Goal: Navigation & Orientation: Find specific page/section

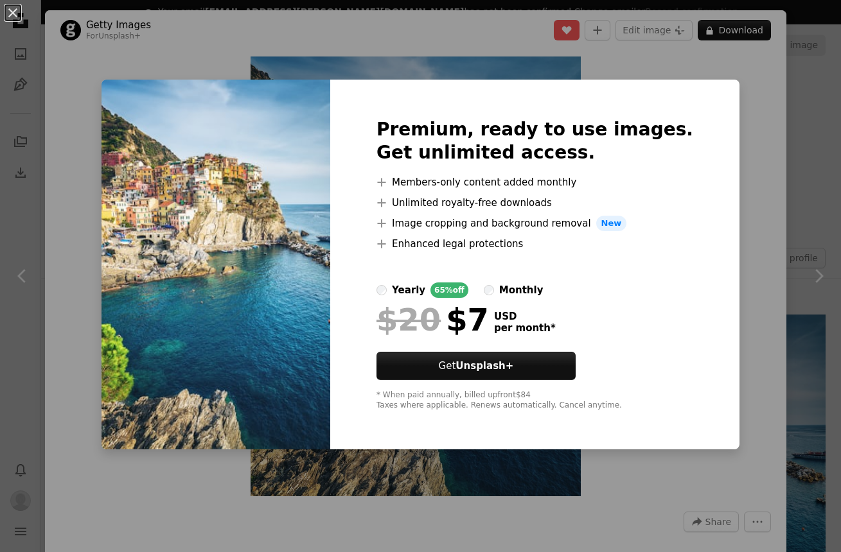
scroll to position [306, 0]
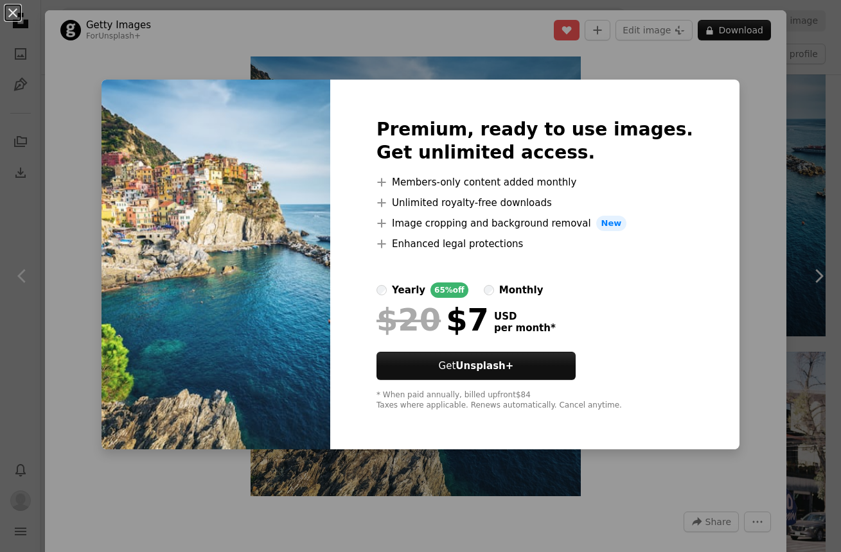
click at [728, 85] on div "An X shape Premium, ready to use images. Get unlimited access. A plus sign Memb…" at bounding box center [420, 276] width 841 height 552
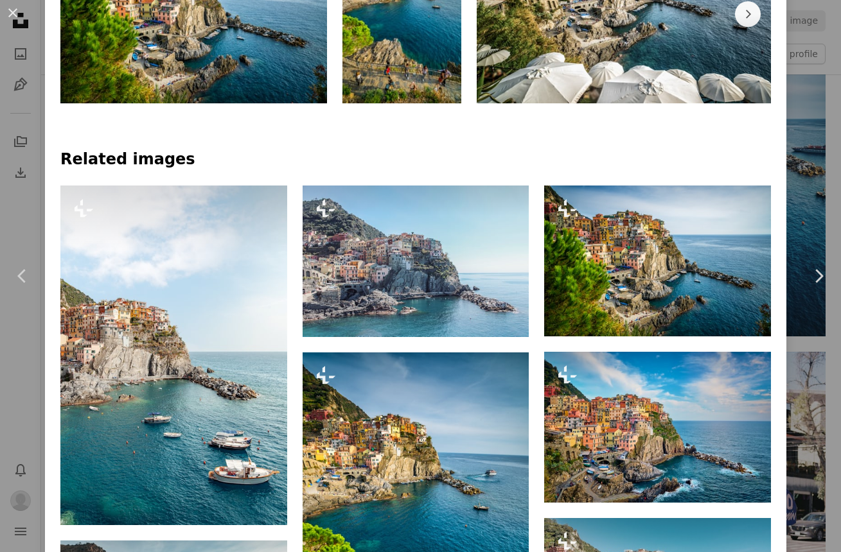
scroll to position [159, 0]
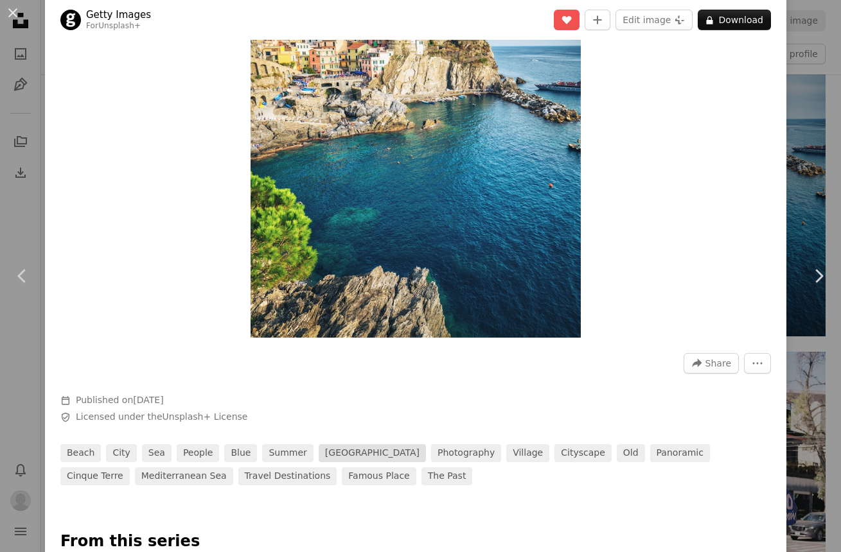
click at [319, 452] on link "[GEOGRAPHIC_DATA]" at bounding box center [372, 453] width 107 height 18
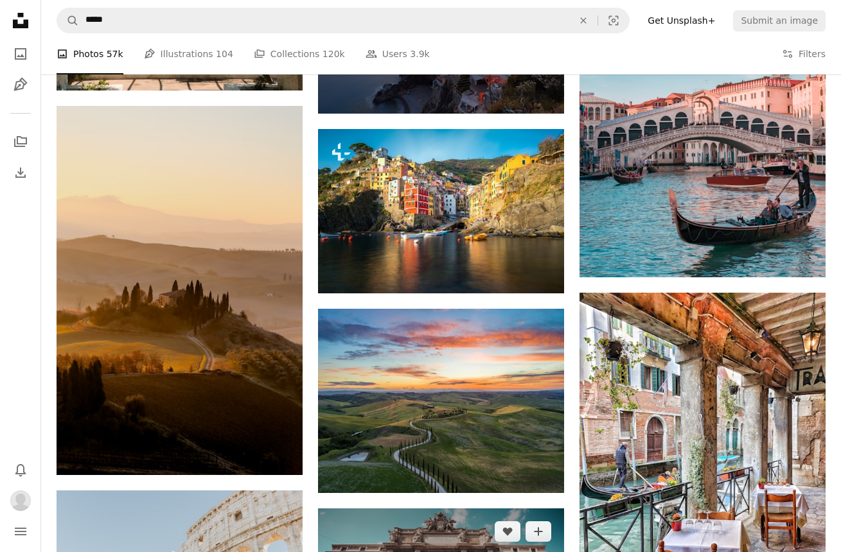
scroll to position [889, 0]
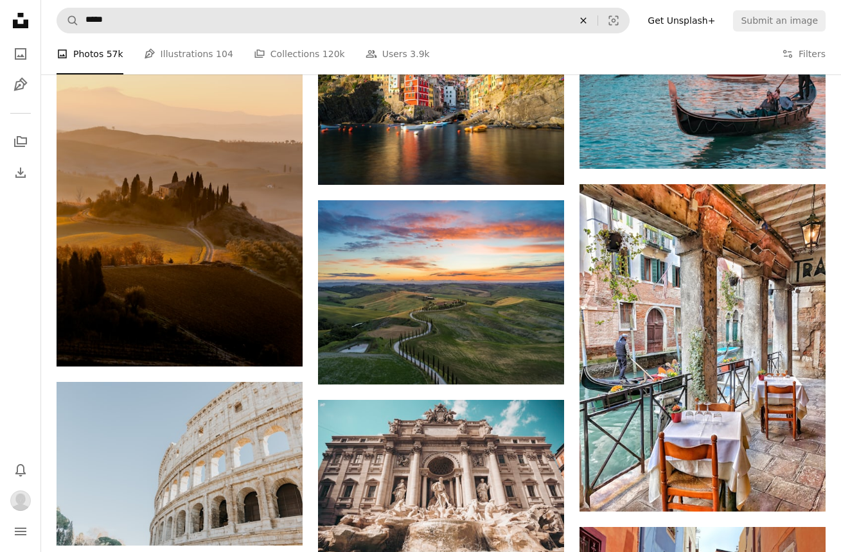
click at [589, 17] on icon "An X shape" at bounding box center [583, 20] width 28 height 10
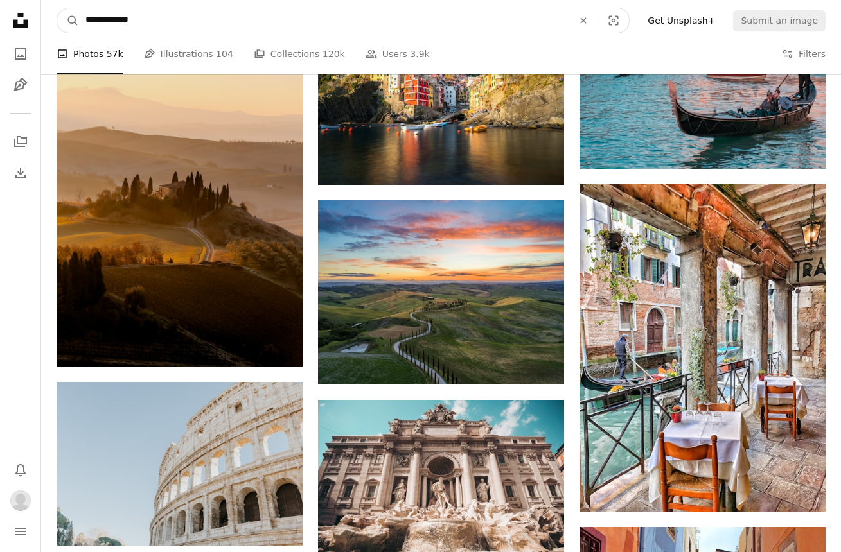
type input "**********"
click at [68, 21] on button "A magnifying glass" at bounding box center [68, 20] width 22 height 24
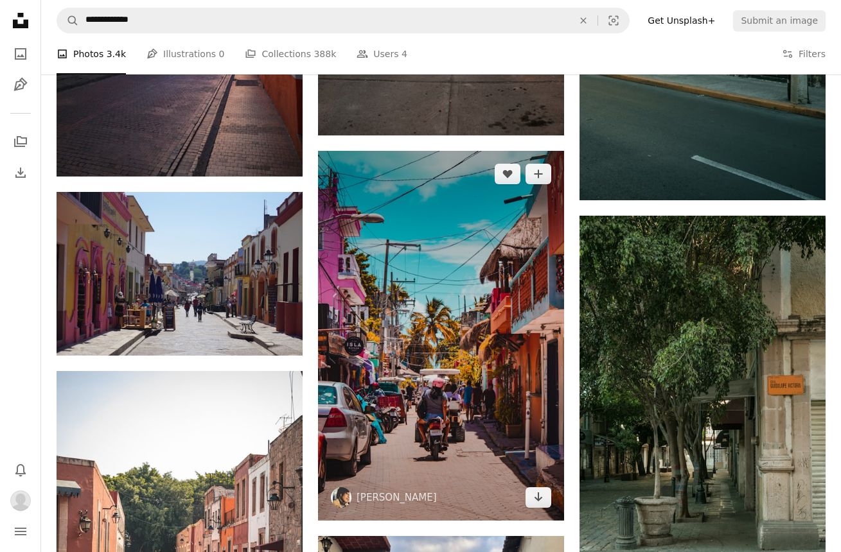
scroll to position [944, 0]
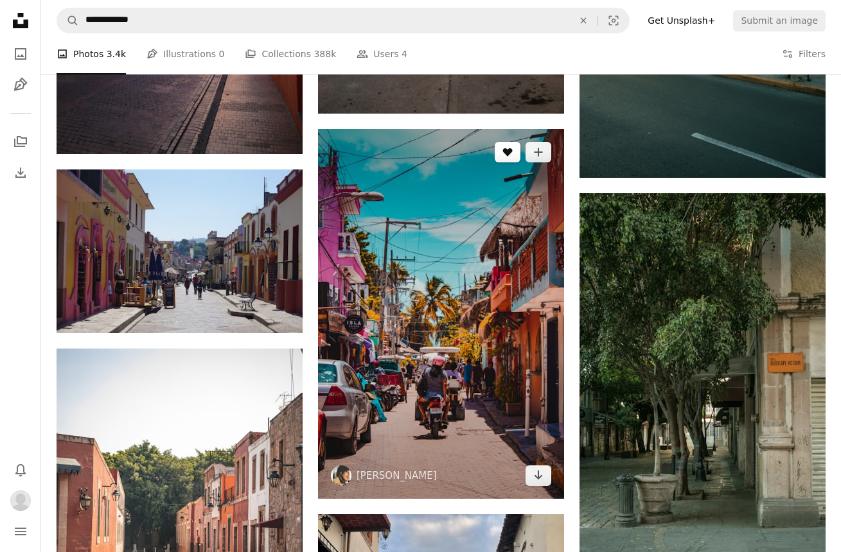
click at [505, 143] on button "A heart" at bounding box center [508, 152] width 26 height 21
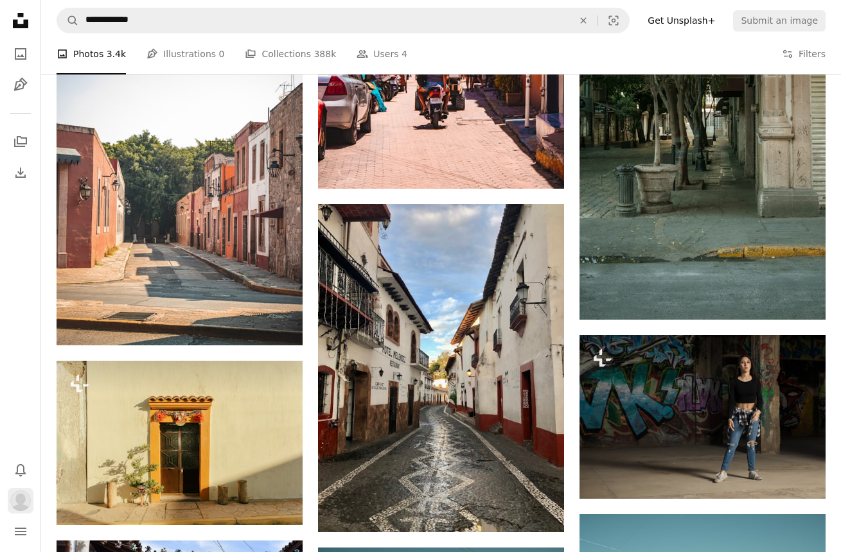
scroll to position [0, 0]
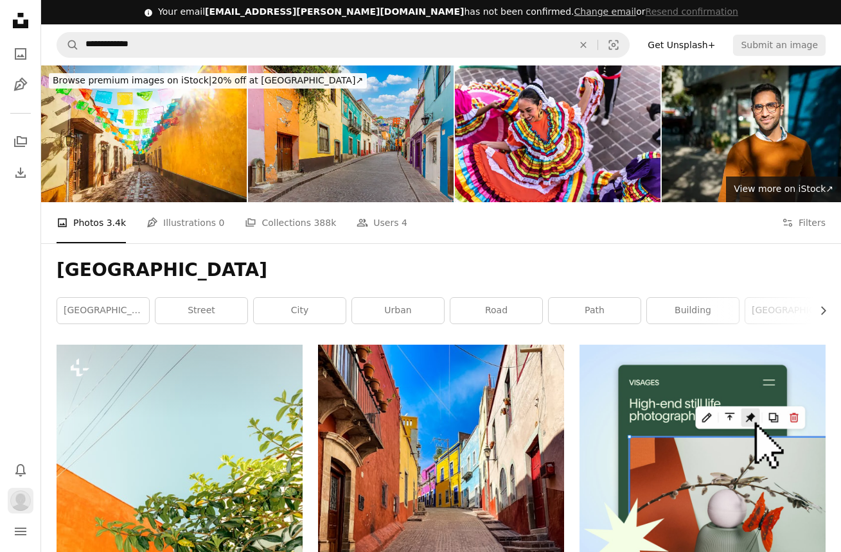
click at [10, 507] on button "Profile" at bounding box center [21, 501] width 26 height 26
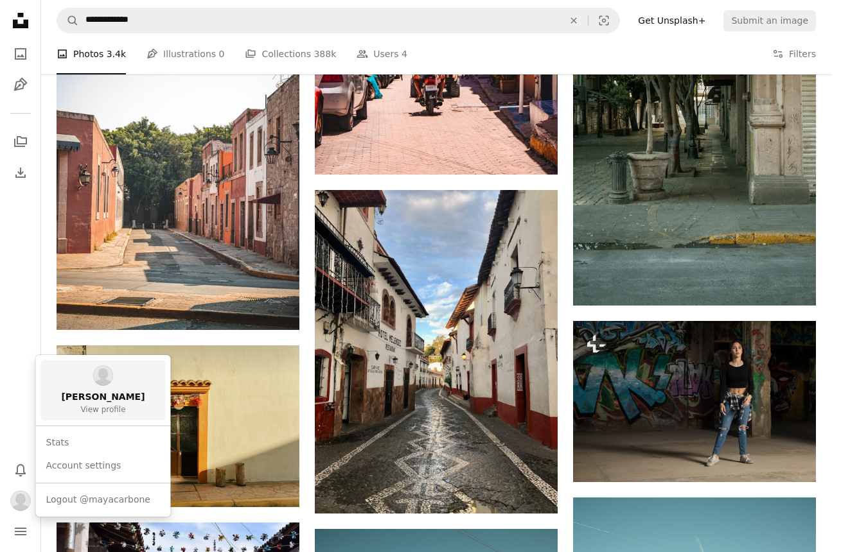
click at [131, 387] on link "[PERSON_NAME] View profile" at bounding box center [103, 390] width 125 height 60
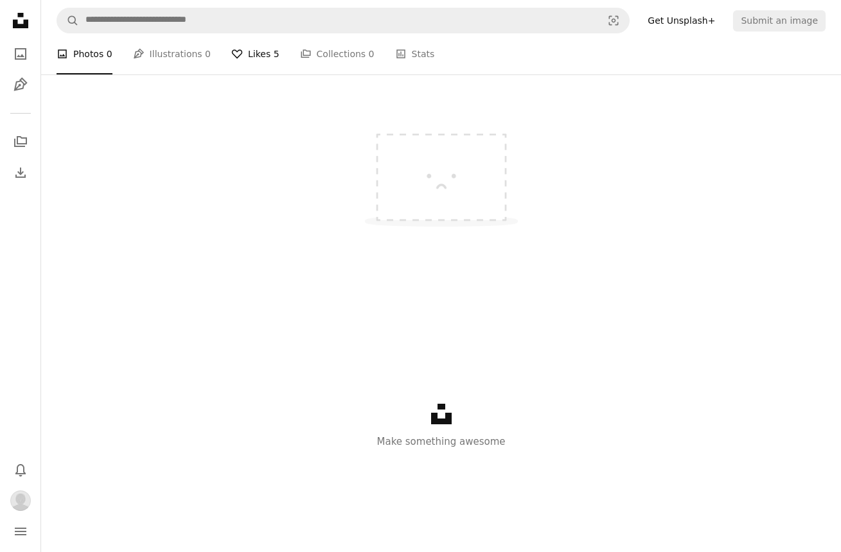
click at [232, 74] on link "A heart Likes 5" at bounding box center [255, 53] width 48 height 41
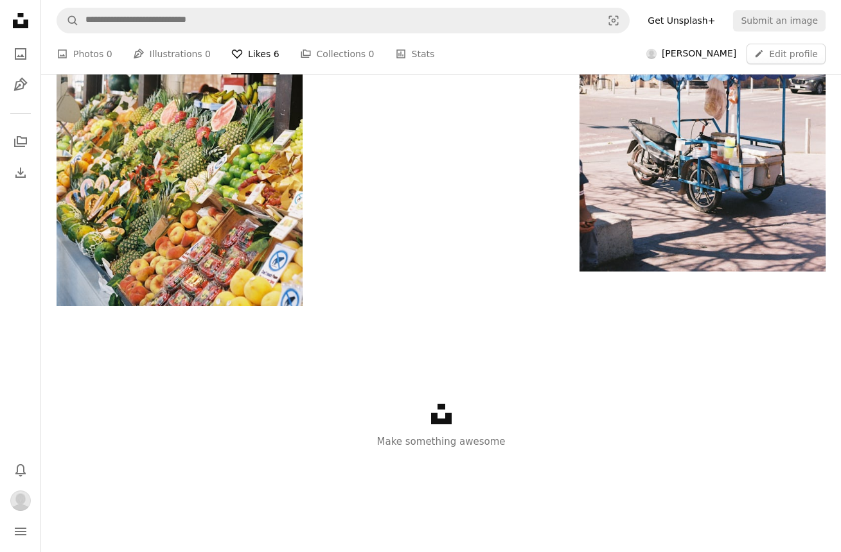
scroll to position [381, 0]
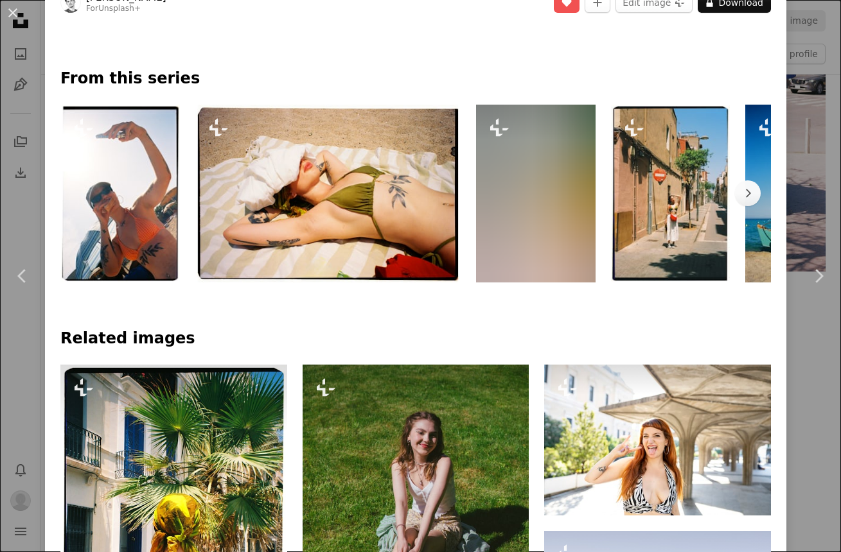
scroll to position [730, 0]
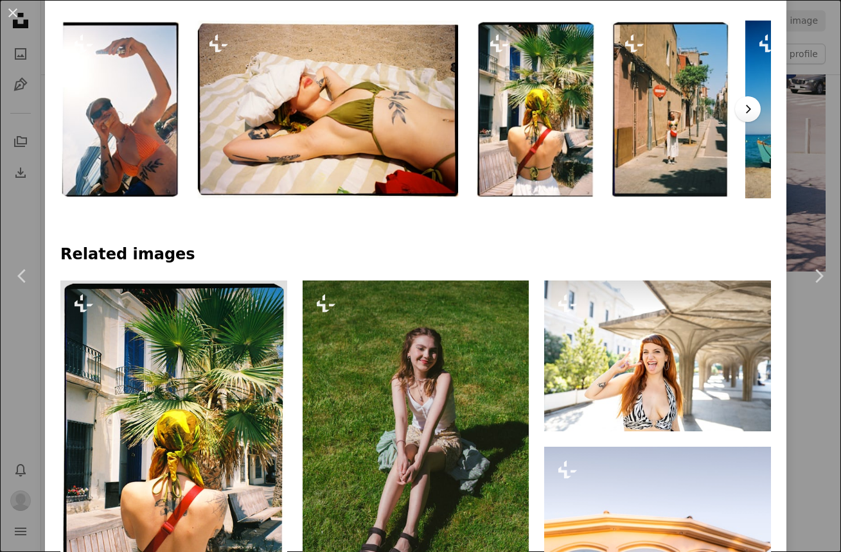
click at [753, 103] on icon "Chevron right" at bounding box center [747, 109] width 13 height 13
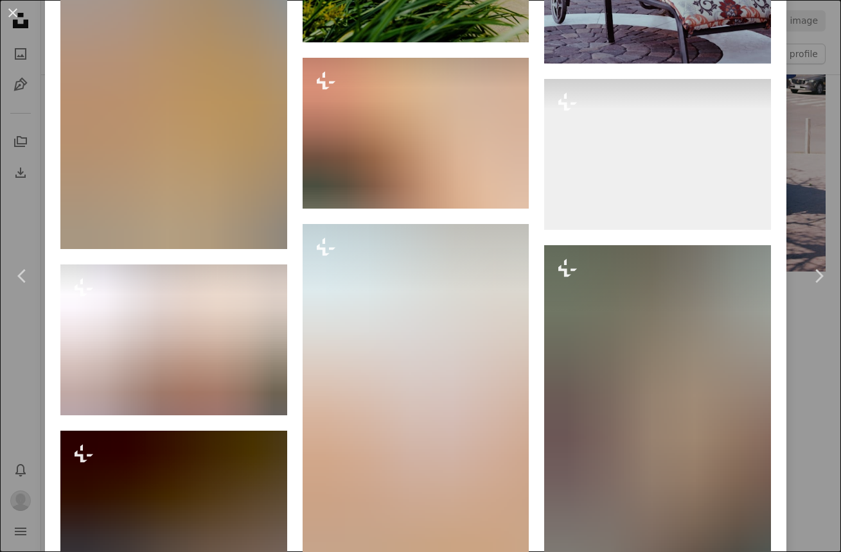
scroll to position [2267, 0]
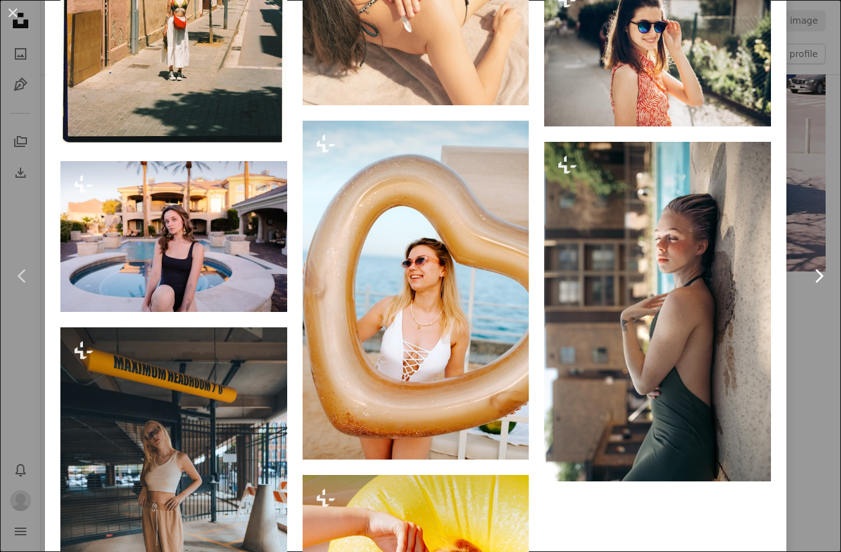
click at [815, 313] on link "Chevron right" at bounding box center [818, 276] width 45 height 123
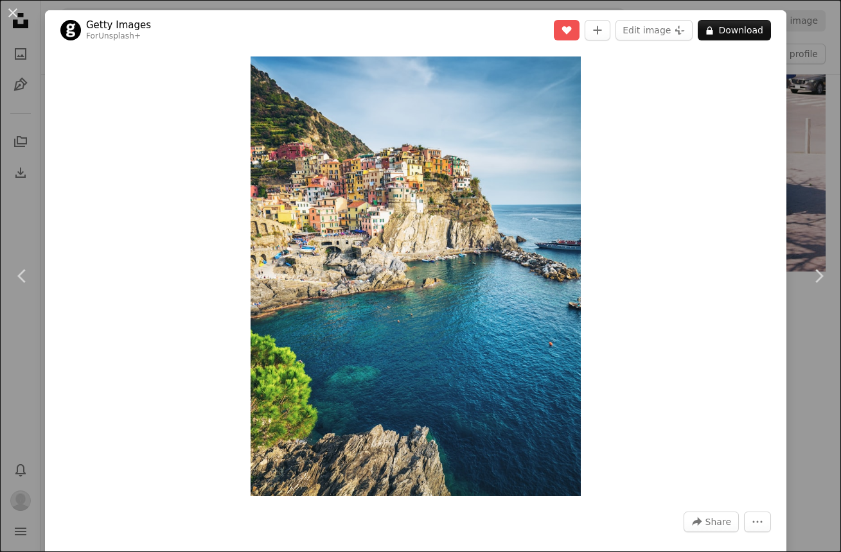
scroll to position [3, 0]
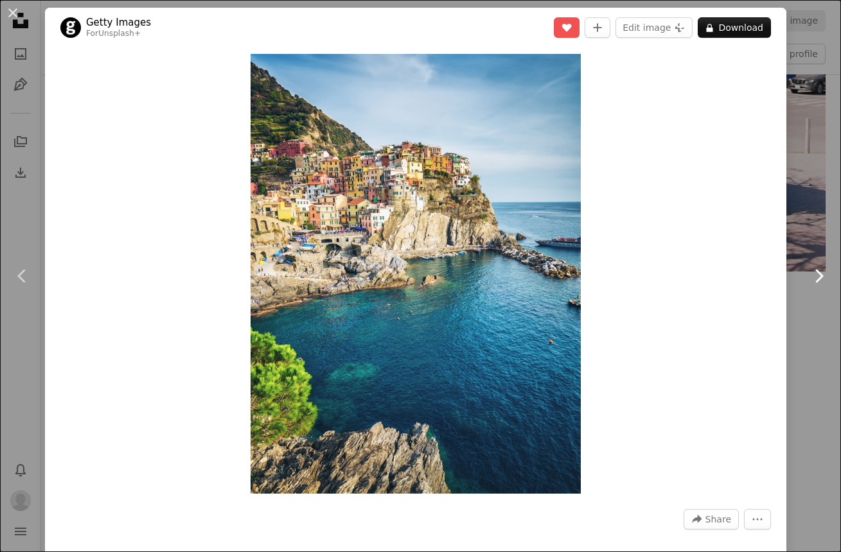
click at [796, 222] on link "Chevron right" at bounding box center [818, 276] width 45 height 123
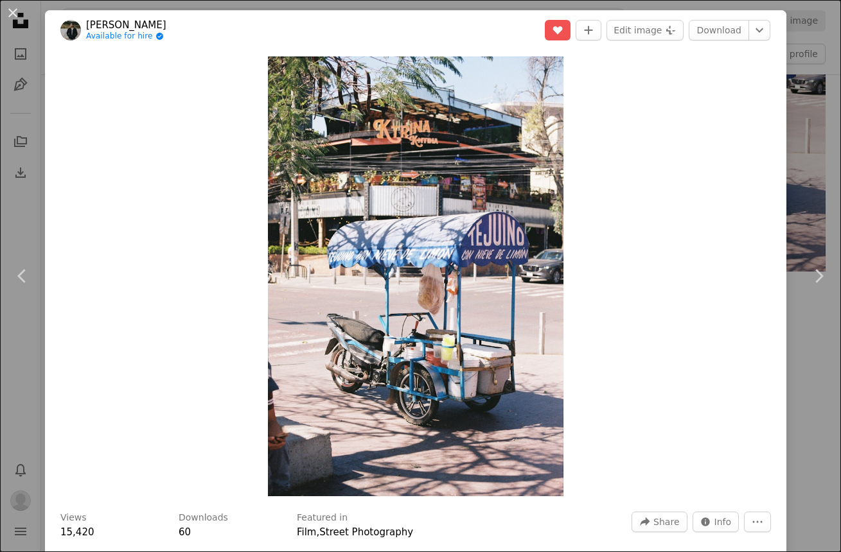
click at [794, 231] on div "An X shape Chevron left Chevron right [PERSON_NAME] Available for hire A checkm…" at bounding box center [420, 276] width 841 height 552
